Goal: Find specific page/section: Find specific page/section

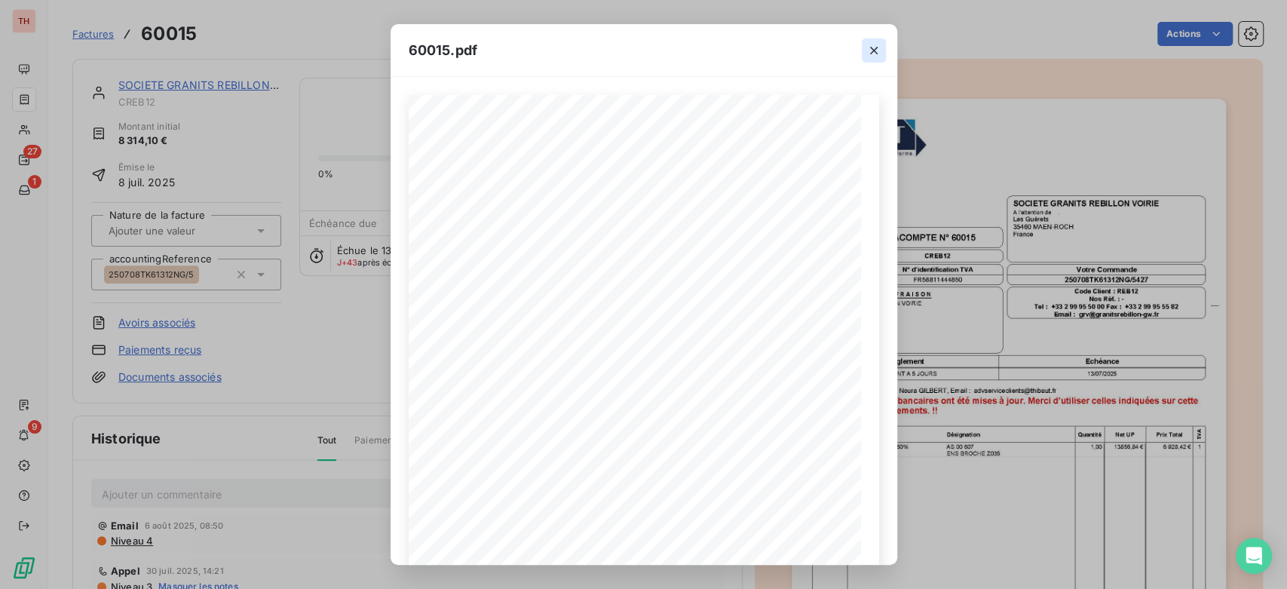
click at [864, 57] on button "button" at bounding box center [874, 50] width 24 height 24
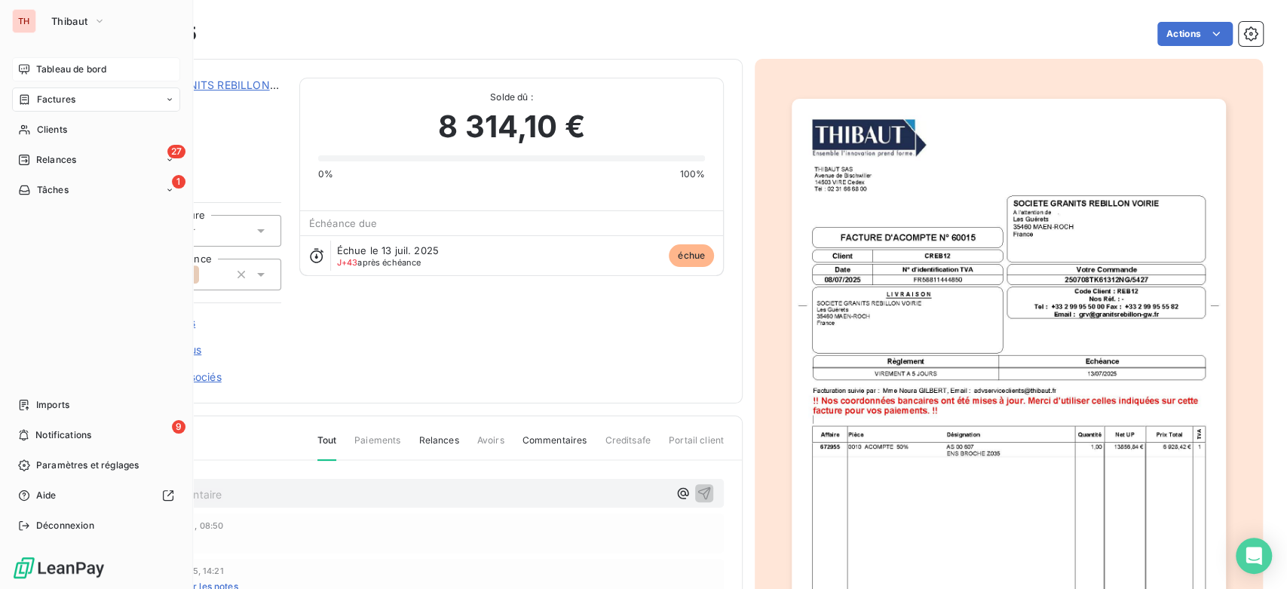
click at [46, 64] on span "Tableau de bord" at bounding box center [71, 70] width 70 height 14
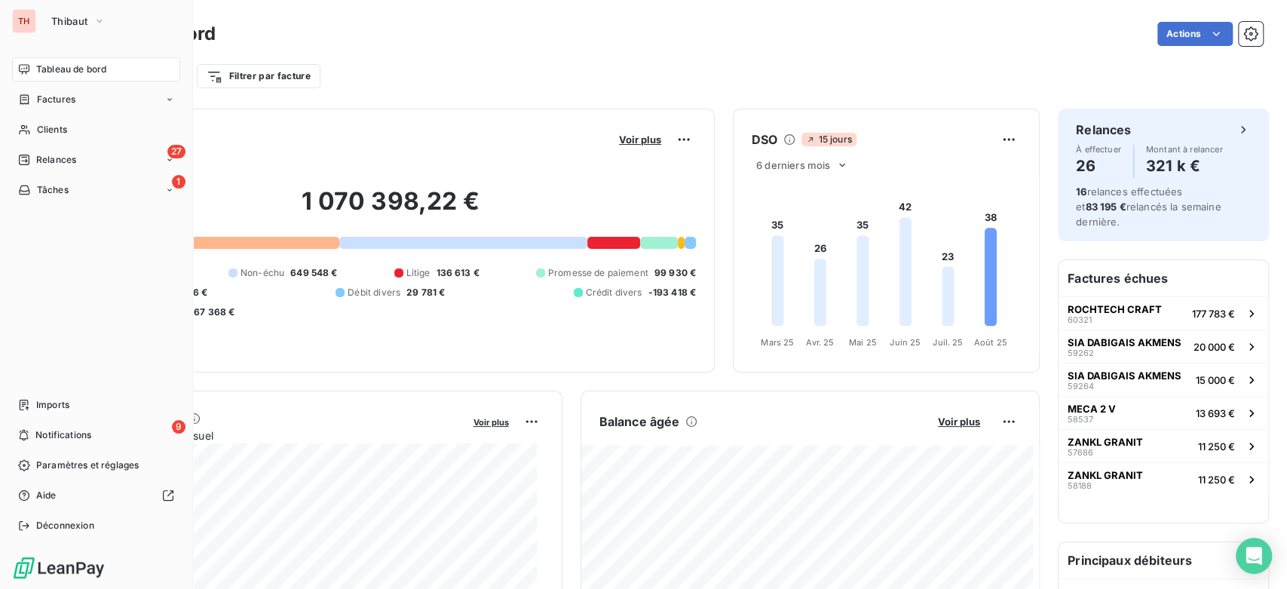
click at [44, 61] on div "Tableau de bord" at bounding box center [96, 69] width 168 height 24
click at [54, 127] on span "Clients" at bounding box center [52, 130] width 30 height 14
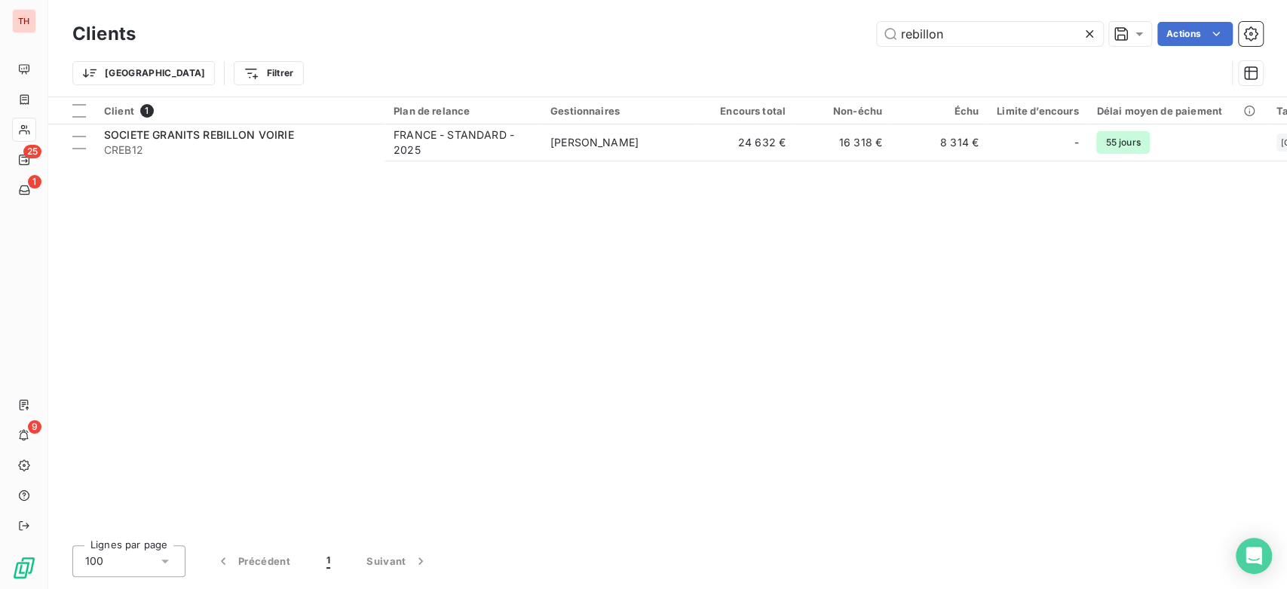
drag, startPoint x: 971, startPoint y: 37, endPoint x: 741, endPoint y: 41, distance: 230.0
click at [752, 37] on div "rebillon Actions" at bounding box center [708, 34] width 1109 height 24
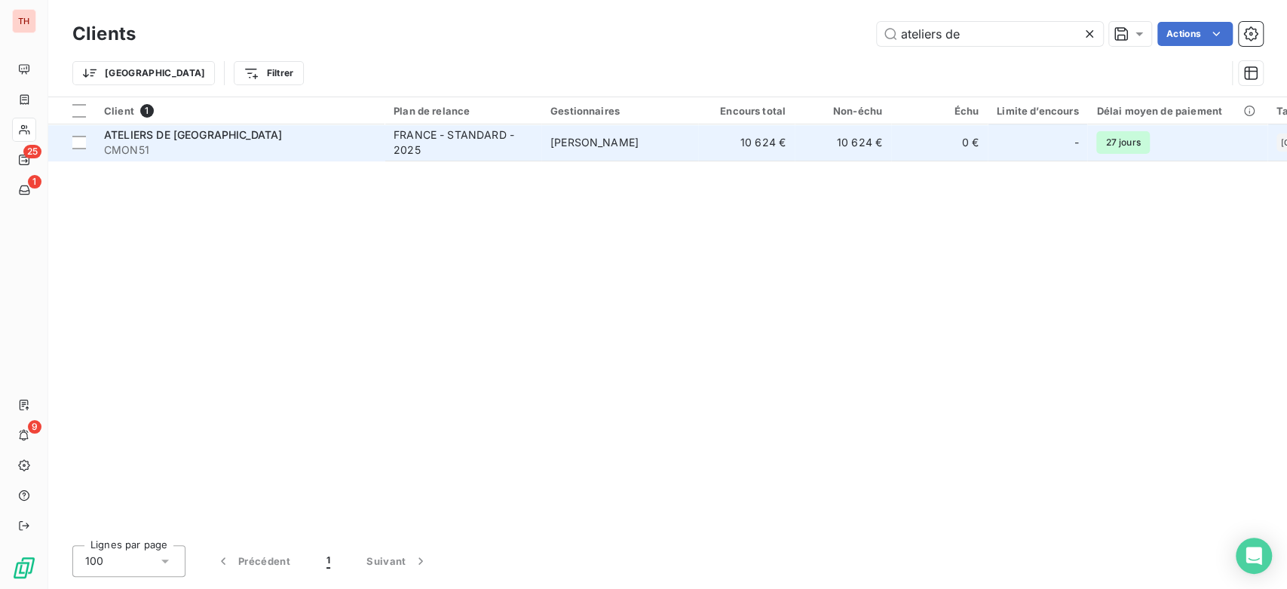
type input "ateliers de"
click at [565, 152] on td "[PERSON_NAME]" at bounding box center [619, 142] width 157 height 36
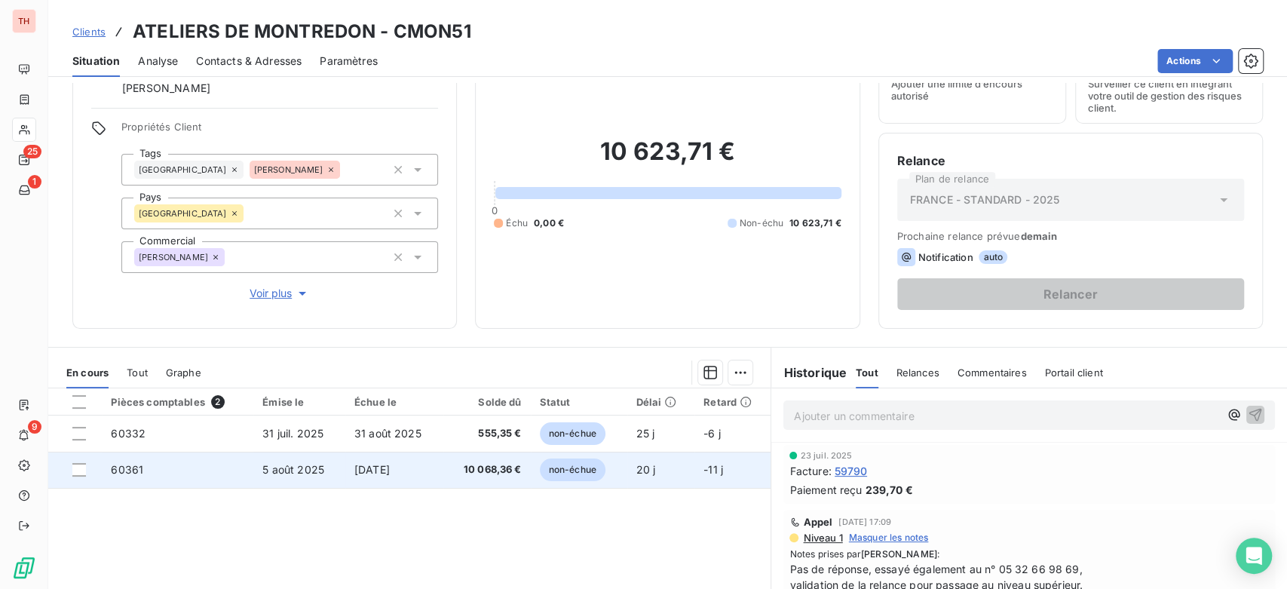
scroll to position [167, 0]
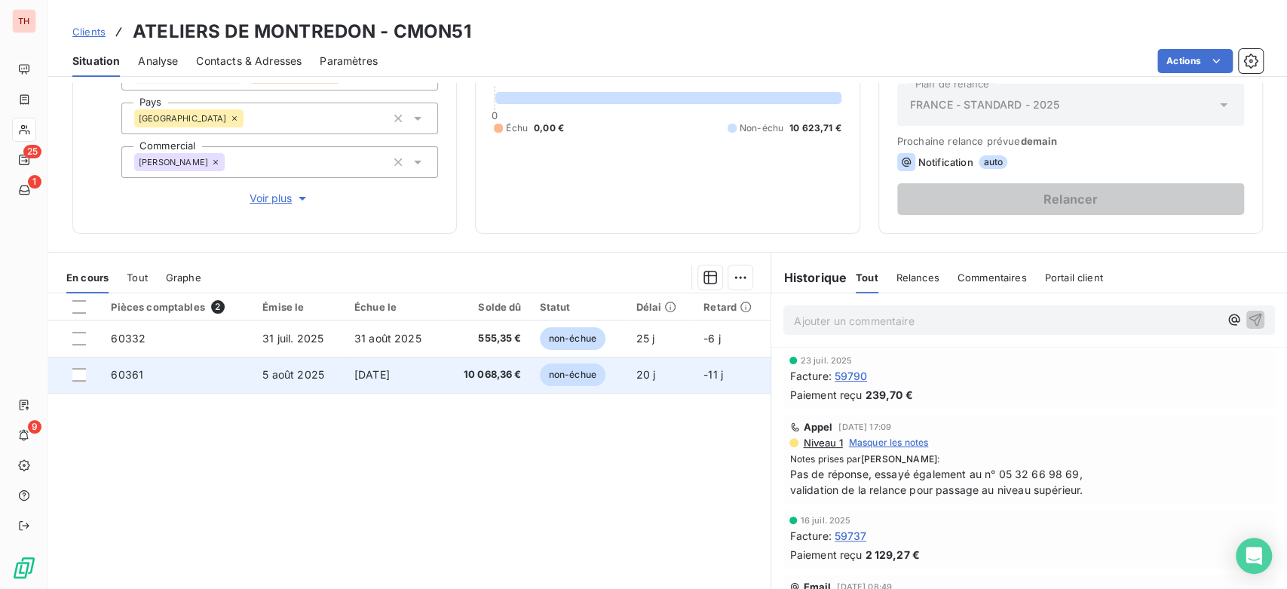
click at [359, 370] on span "[DATE]" at bounding box center [371, 374] width 35 height 13
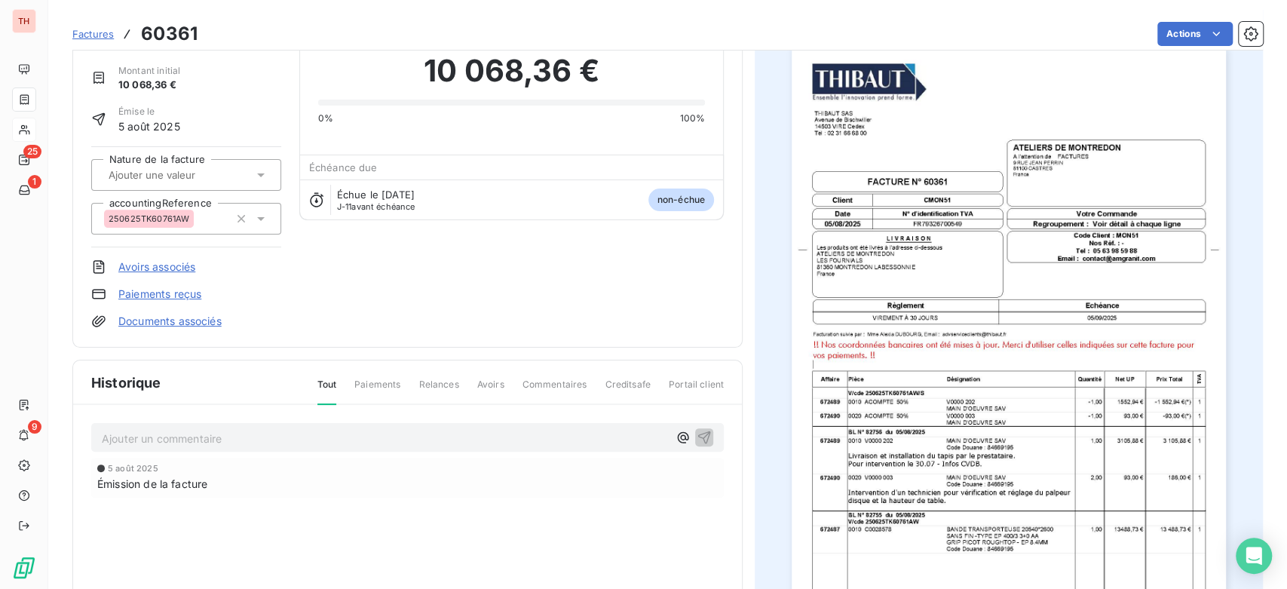
scroll to position [85, 0]
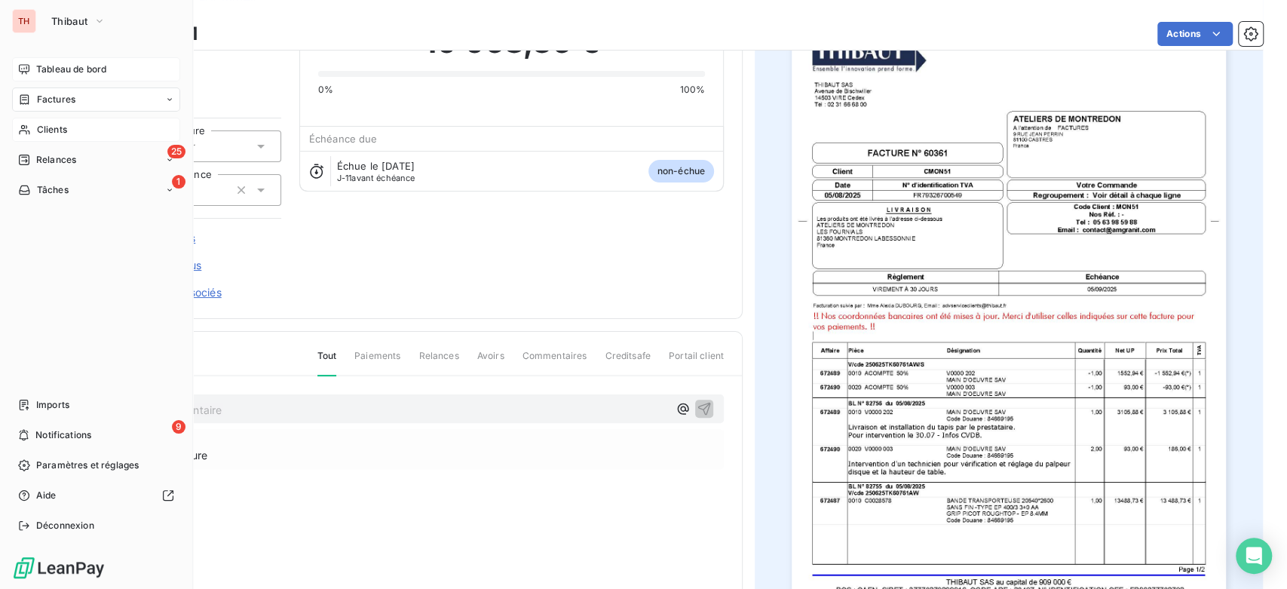
click at [29, 69] on icon at bounding box center [24, 69] width 12 height 12
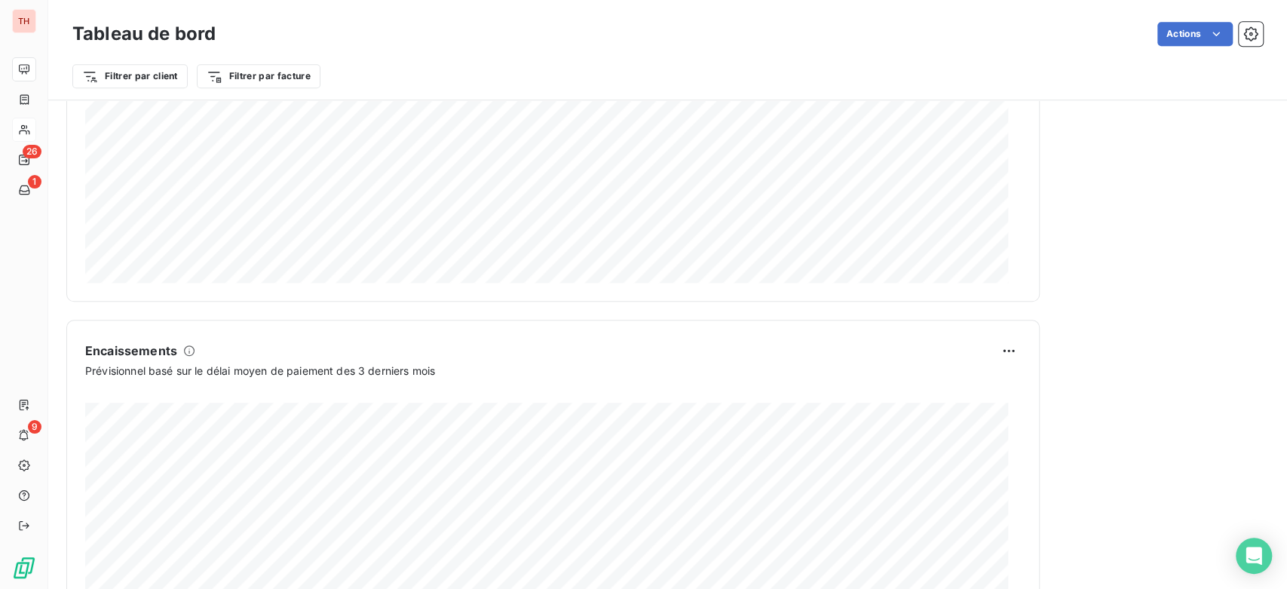
scroll to position [881, 0]
